Goal: Task Accomplishment & Management: Manage account settings

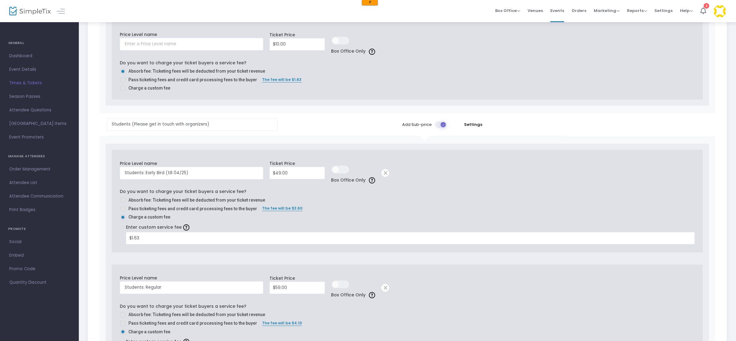
scroll to position [231, 0]
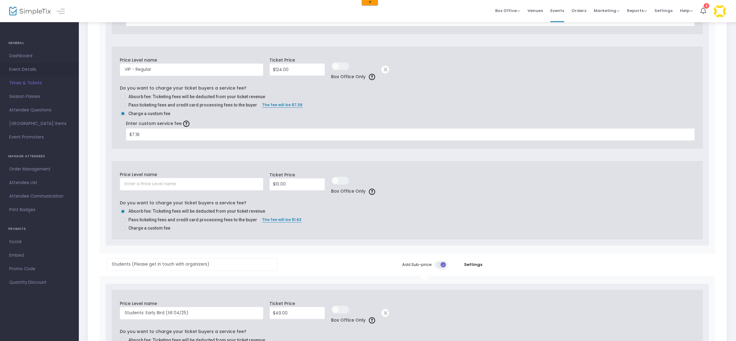
click at [21, 66] on span "Event Details" at bounding box center [39, 70] width 60 height 8
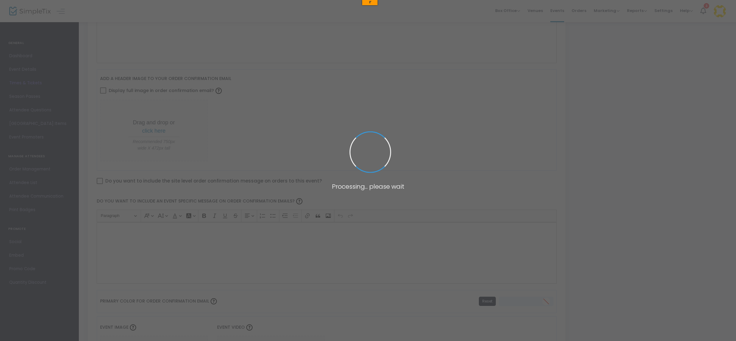
type input "Arnob and Friends in [GEOGRAPHIC_DATA]"
type textarea "Join us for a memorable evening with [PERSON_NAME] [PERSON_NAME] and his acclai…"
type input "Buy Tickets"
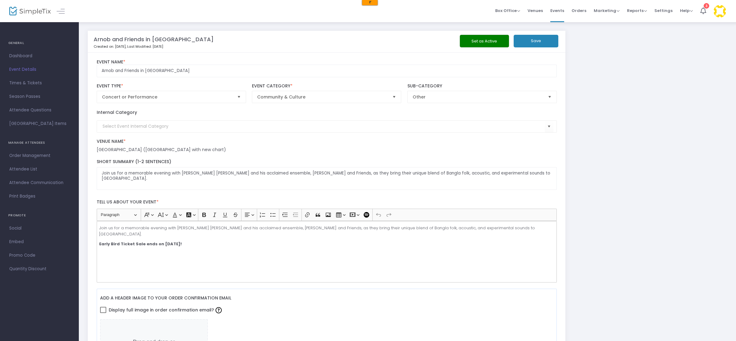
click at [21, 8] on img at bounding box center [30, 11] width 42 height 9
